Goal: Task Accomplishment & Management: Use online tool/utility

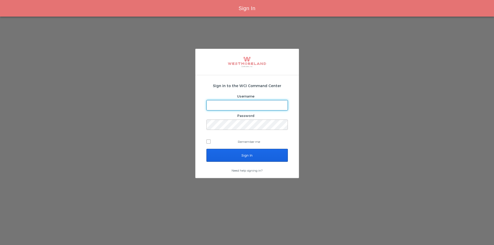
type input "areynoso@westmoreland.nyc"
click at [265, 154] on input "Sign In" at bounding box center [246, 155] width 81 height 13
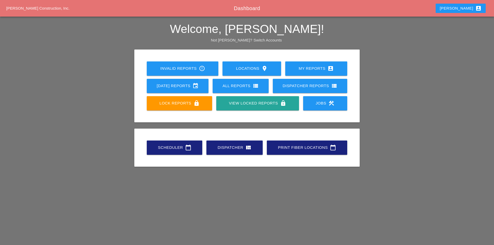
click at [190, 147] on icon "calendar_today" at bounding box center [188, 147] width 6 height 6
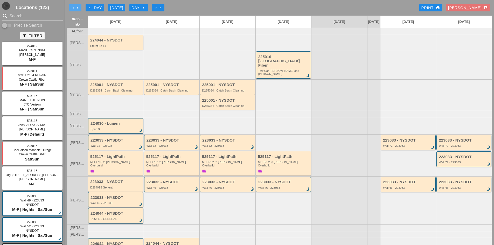
click at [69, 8] on button "arrow_left arrow_left" at bounding box center [75, 7] width 12 height 7
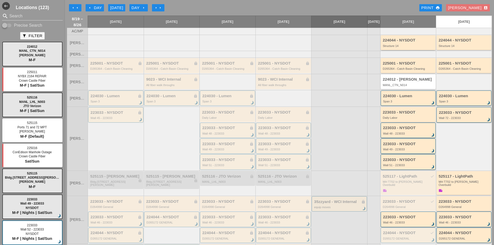
click at [393, 47] on div "Structure 14" at bounding box center [409, 45] width 52 height 3
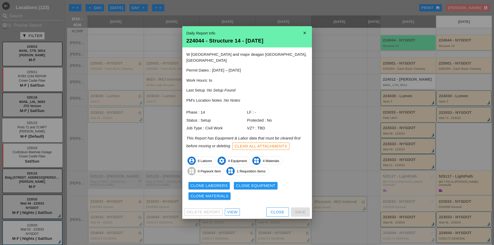
click at [237, 209] on div "View" at bounding box center [232, 212] width 10 height 6
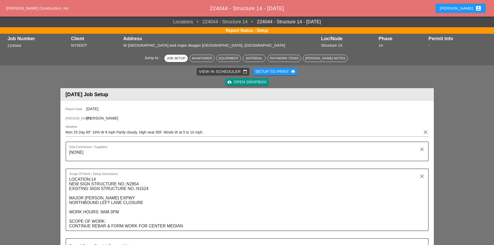
click at [251, 81] on div "cloud_upload Open Dropbox" at bounding box center [246, 82] width 39 height 6
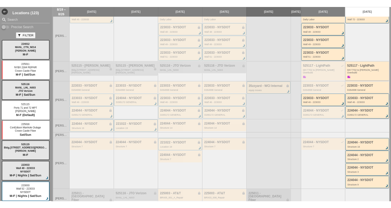
scroll to position [104, 0]
